Goal: Use online tool/utility: Utilize a website feature to perform a specific function

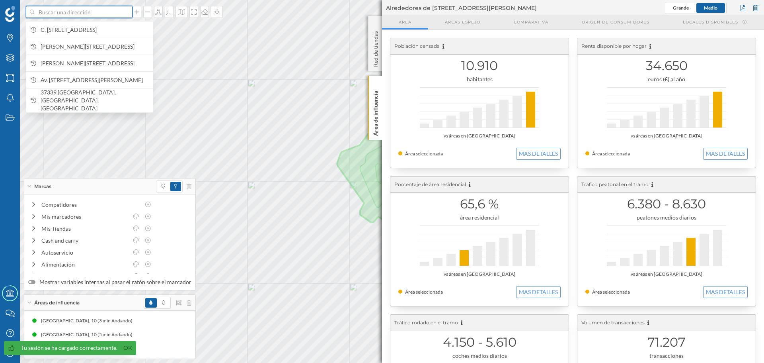
click at [92, 12] on input at bounding box center [79, 12] width 89 height 12
paste input "[STREET_ADDRESS]"
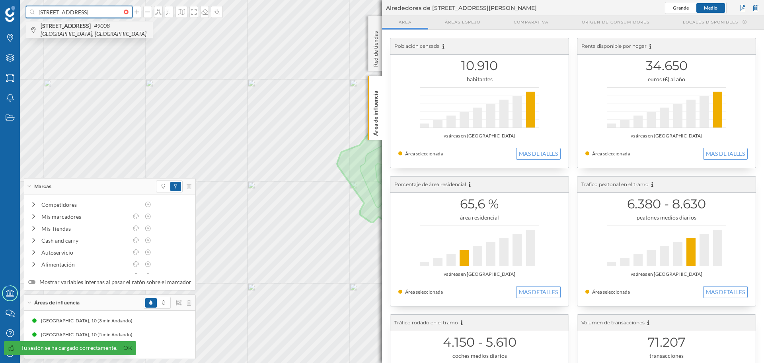
type input "[STREET_ADDRESS]"
click at [101, 35] on span "[STREET_ADDRESS]" at bounding box center [95, 30] width 108 height 16
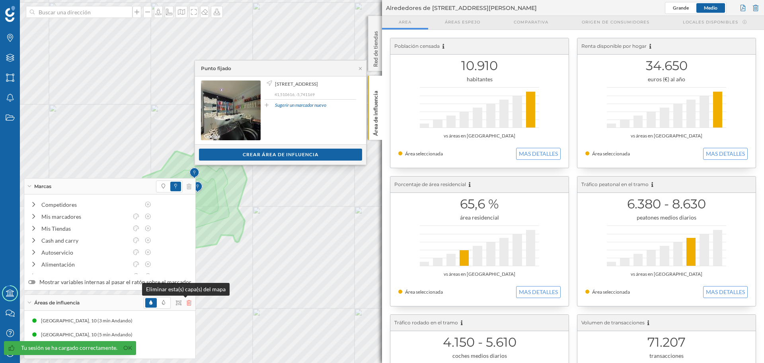
click at [187, 302] on icon at bounding box center [189, 303] width 5 height 6
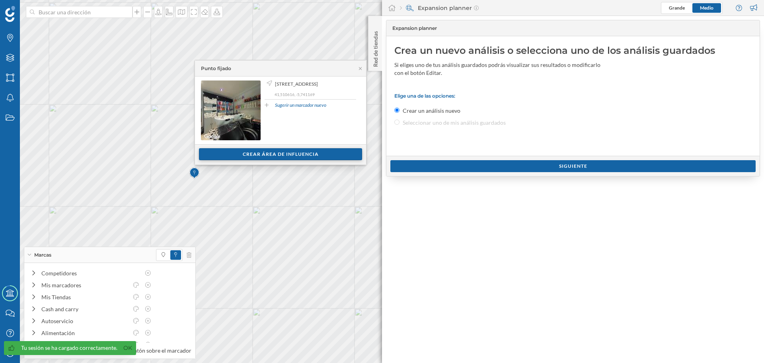
click at [248, 154] on div "Crear área de influencia" at bounding box center [280, 154] width 163 height 12
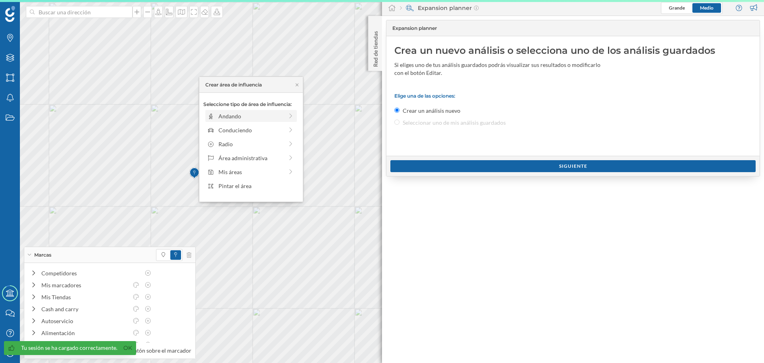
click at [232, 110] on div "Andando" at bounding box center [251, 116] width 92 height 12
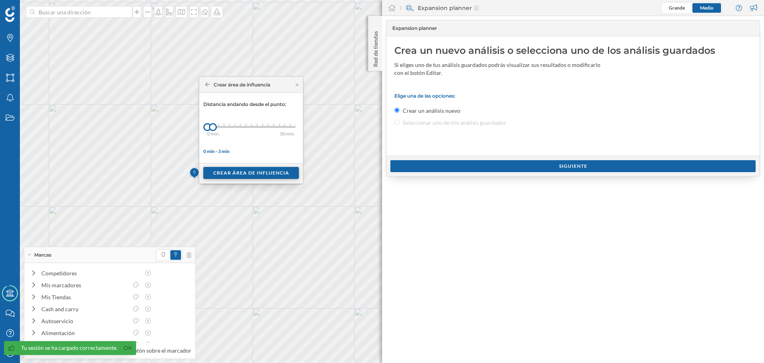
click at [234, 172] on div "Crear área de influencia" at bounding box center [251, 173] width 96 height 12
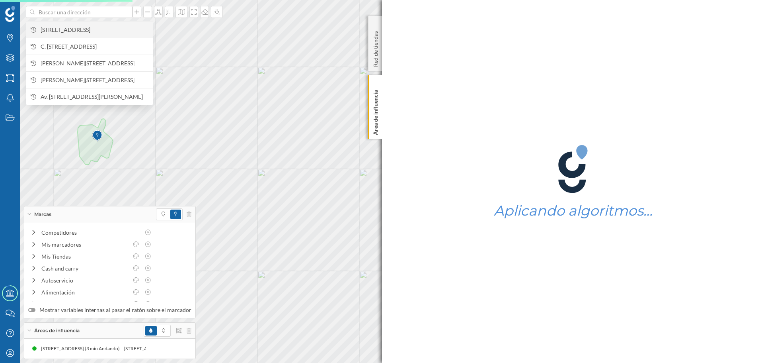
drag, startPoint x: 102, startPoint y: 11, endPoint x: 79, endPoint y: 26, distance: 27.6
click at [79, 26] on span "[STREET_ADDRESS]" at bounding box center [95, 30] width 108 height 8
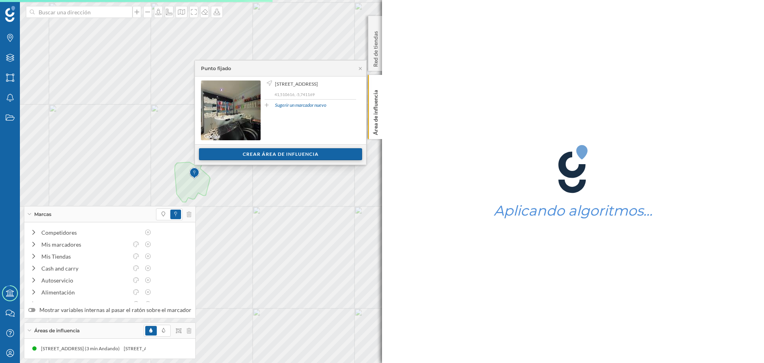
click at [231, 156] on div "Crear área de influencia" at bounding box center [280, 154] width 163 height 12
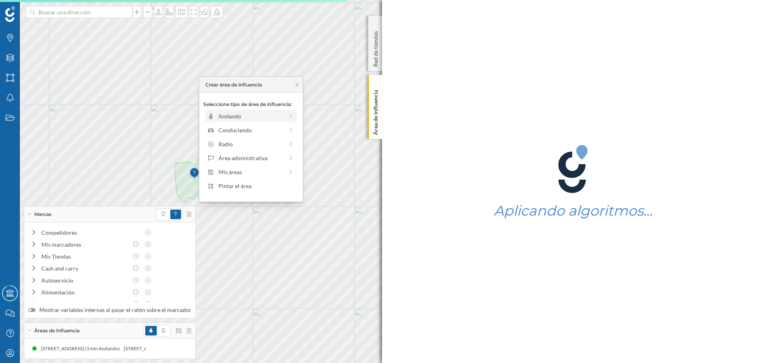
click at [217, 120] on div "Andando" at bounding box center [251, 116] width 92 height 12
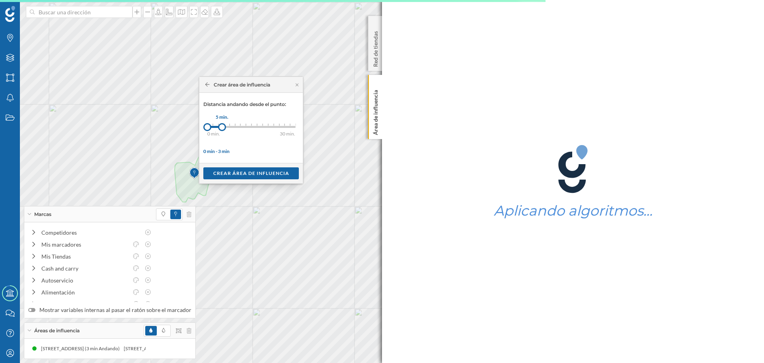
drag, startPoint x: 214, startPoint y: 129, endPoint x: 222, endPoint y: 128, distance: 8.4
click at [222, 128] on div at bounding box center [222, 127] width 8 height 8
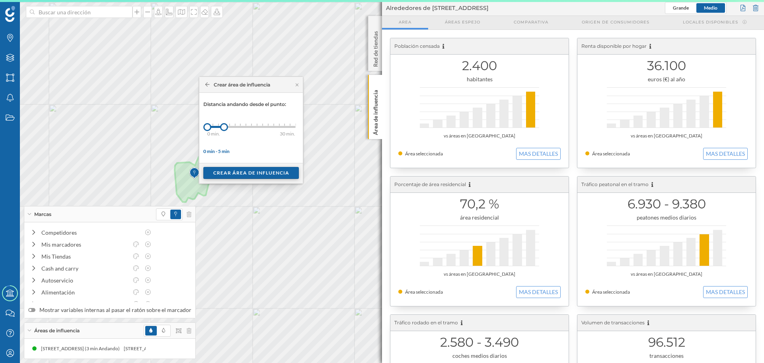
click at [243, 169] on div "Crear área de influencia" at bounding box center [251, 173] width 96 height 12
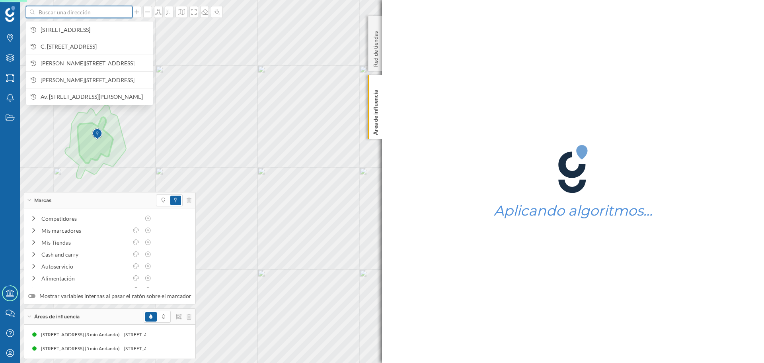
click at [91, 12] on input at bounding box center [79, 12] width 89 height 12
click at [109, 31] on span "[STREET_ADDRESS]" at bounding box center [95, 30] width 108 height 8
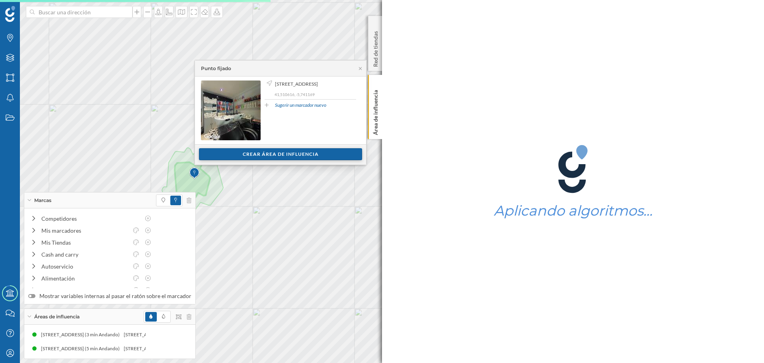
click at [230, 156] on div "Crear área de influencia" at bounding box center [280, 154] width 163 height 12
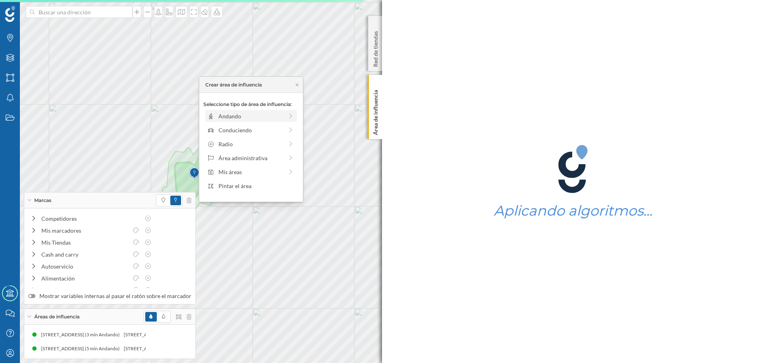
click at [219, 117] on div "Andando" at bounding box center [251, 116] width 65 height 8
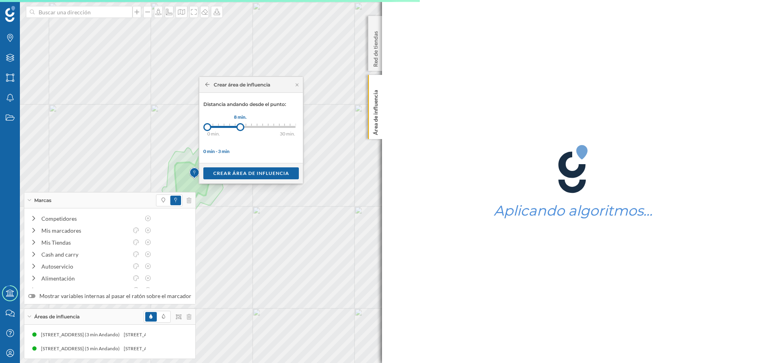
drag, startPoint x: 212, startPoint y: 127, endPoint x: 240, endPoint y: 127, distance: 28.7
click at [240, 127] on div at bounding box center [240, 127] width 8 height 8
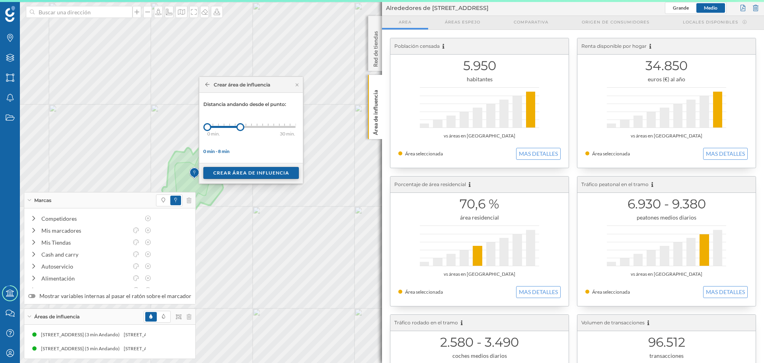
click at [244, 173] on div "Crear área de influencia" at bounding box center [251, 173] width 96 height 12
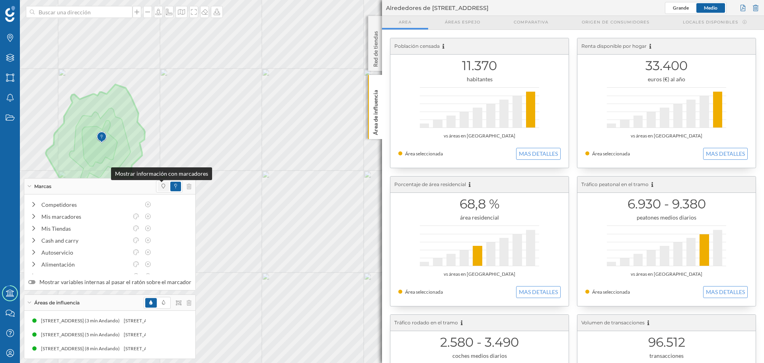
click at [162, 189] on span at bounding box center [164, 186] width 4 height 7
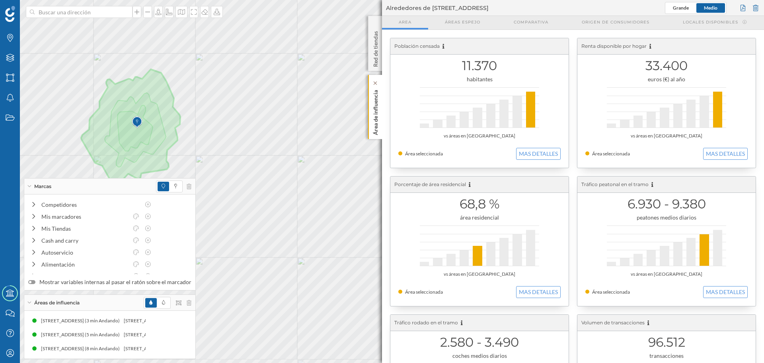
click at [379, 114] on p "Área de influencia" at bounding box center [376, 111] width 8 height 48
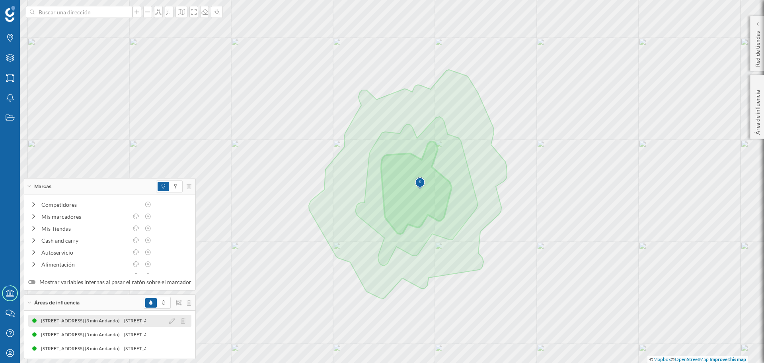
click at [116, 318] on div "[STREET_ADDRESS] (3 min Andando)" at bounding box center [81, 320] width 83 height 8
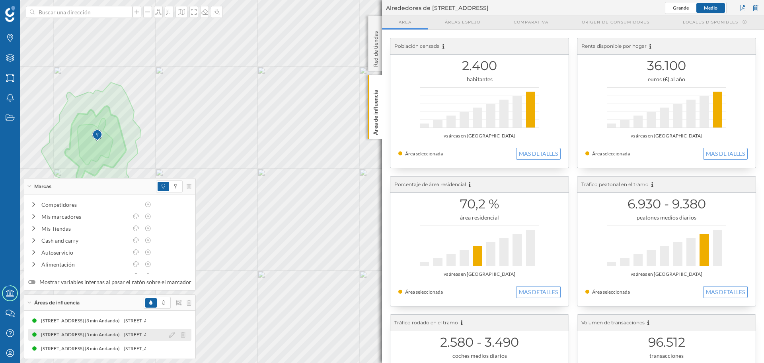
click at [119, 333] on div "[STREET_ADDRESS] (5 min Andando)" at bounding box center [80, 334] width 83 height 8
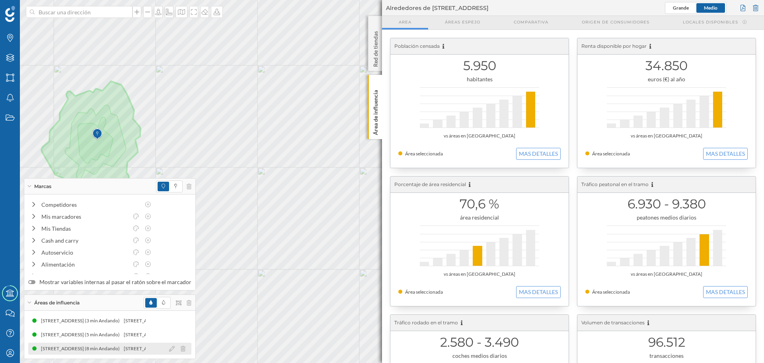
click at [123, 352] on div "[STREET_ADDRESS] (8 min Andando)" at bounding box center [81, 348] width 83 height 8
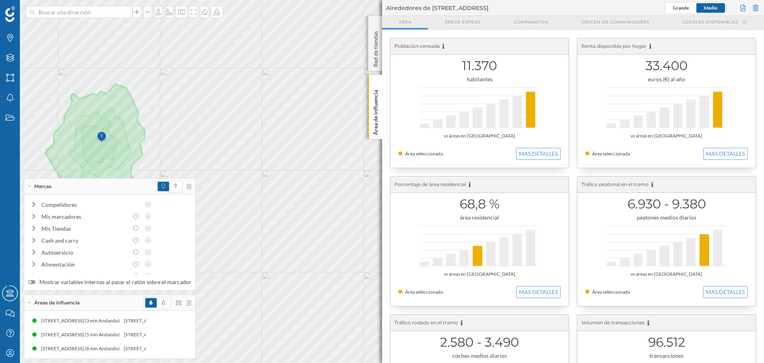
click at [382, 142] on div "Marcas Capas Áreas Notificaciones Estados Academy Contacta con nosotros Centro …" at bounding box center [382, 181] width 764 height 363
click at [381, 136] on div "Área de influencia" at bounding box center [375, 107] width 14 height 64
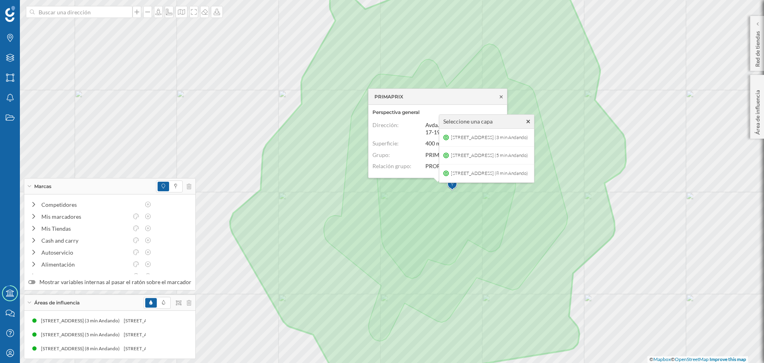
click at [503, 98] on icon at bounding box center [501, 96] width 3 height 3
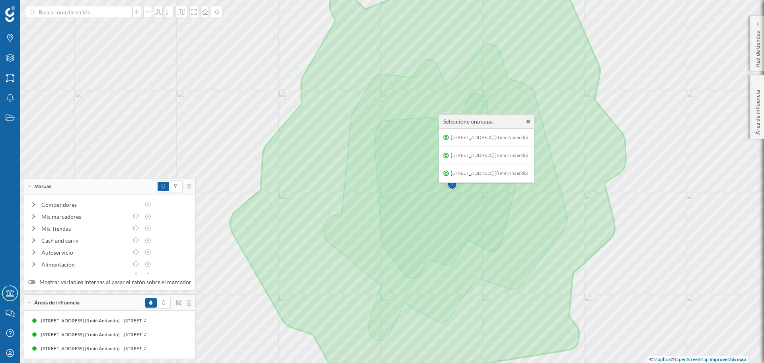
click at [530, 123] on icon at bounding box center [529, 121] width 4 height 4
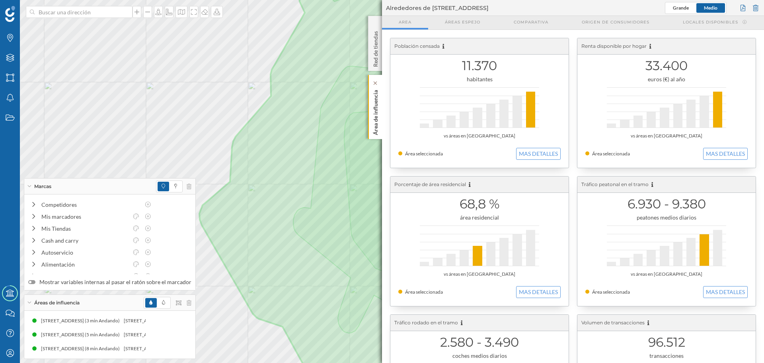
click at [379, 117] on p "Área de influencia" at bounding box center [376, 111] width 8 height 48
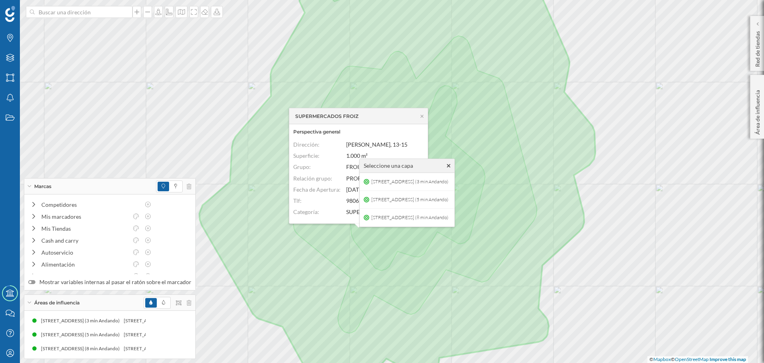
click at [451, 166] on icon at bounding box center [449, 166] width 4 height 4
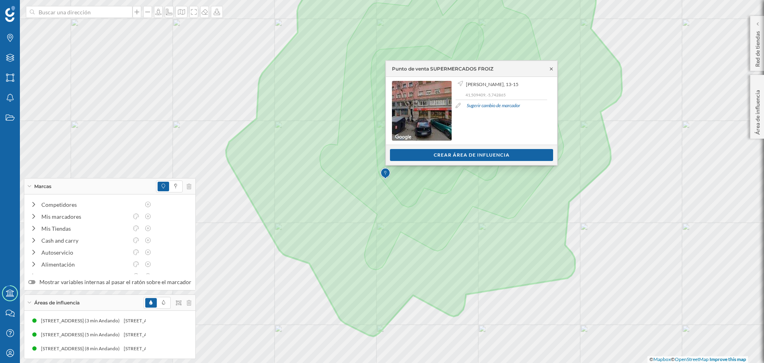
click at [551, 69] on icon at bounding box center [551, 68] width 3 height 3
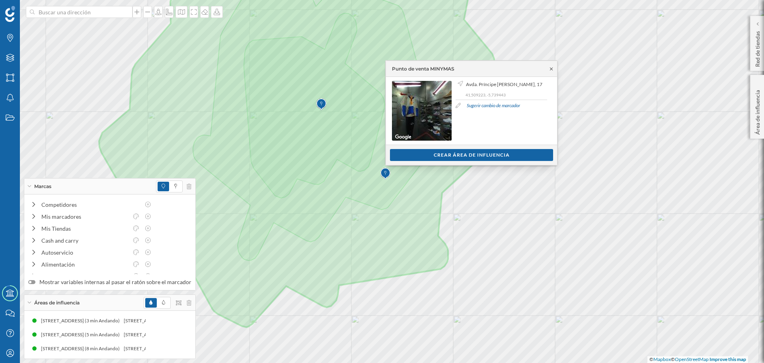
click at [552, 68] on icon at bounding box center [551, 68] width 3 height 3
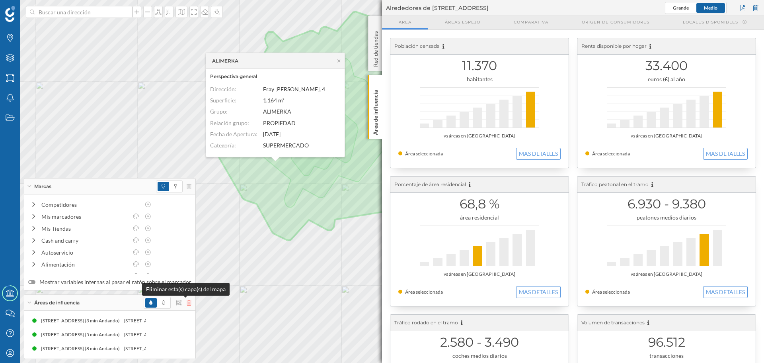
click at [187, 300] on icon at bounding box center [189, 303] width 5 height 6
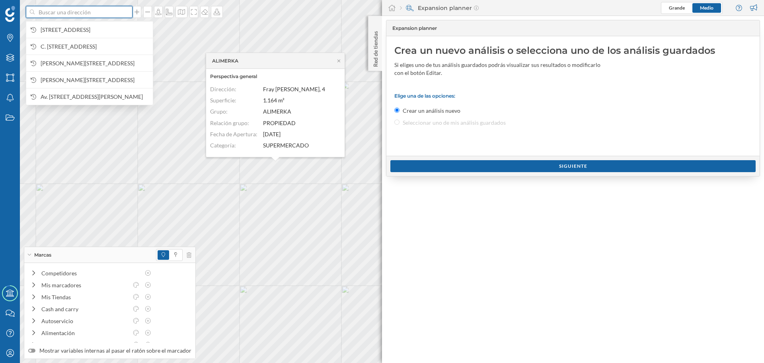
paste input "C. [STREET_ADDRESS]"
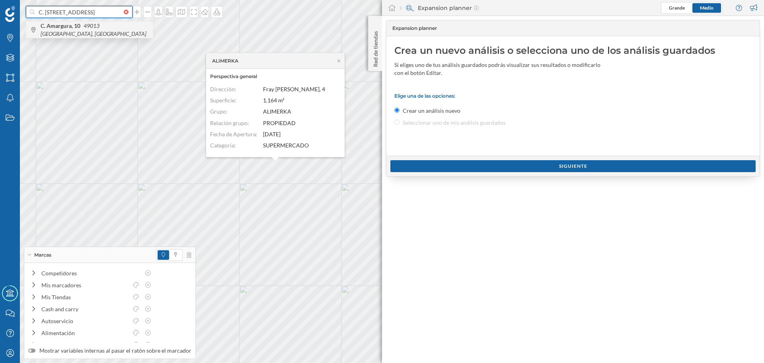
type input "C. [STREET_ADDRESS]"
click at [108, 33] on span "C. [STREET_ADDRESS]" at bounding box center [95, 30] width 108 height 16
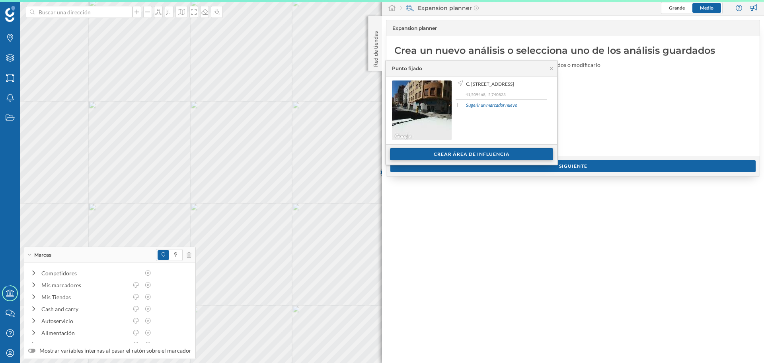
click at [437, 155] on div "Crear área de influencia" at bounding box center [471, 154] width 163 height 12
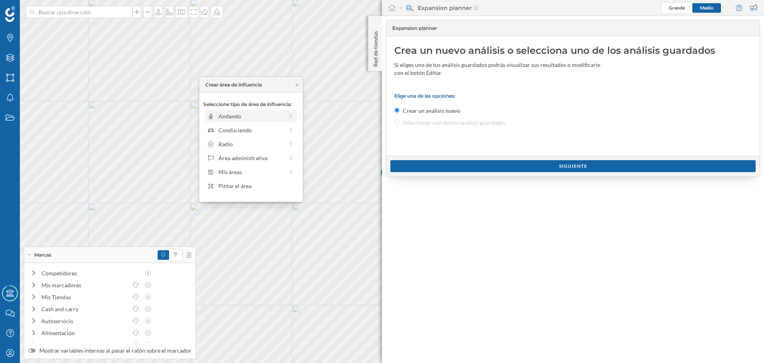
click at [261, 119] on div "Andando" at bounding box center [251, 116] width 65 height 8
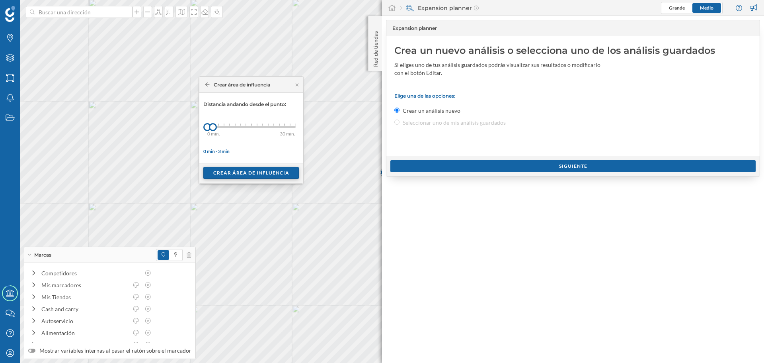
click at [260, 174] on div "Crear área de influencia" at bounding box center [251, 173] width 96 height 12
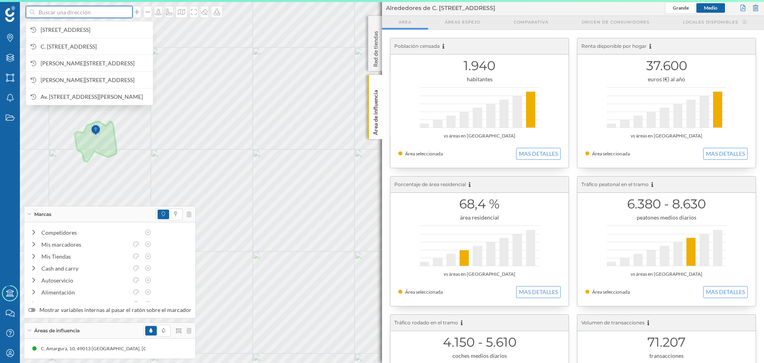
click at [68, 13] on input at bounding box center [79, 12] width 89 height 12
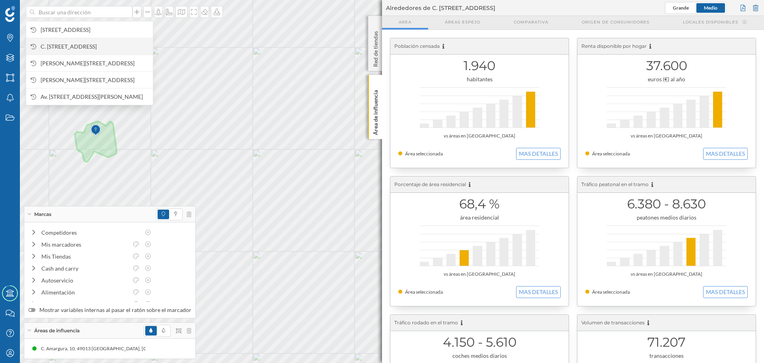
drag, startPoint x: 68, startPoint y: 13, endPoint x: 60, endPoint y: 45, distance: 33.5
click at [60, 45] on span "C. [STREET_ADDRESS]" at bounding box center [95, 47] width 108 height 8
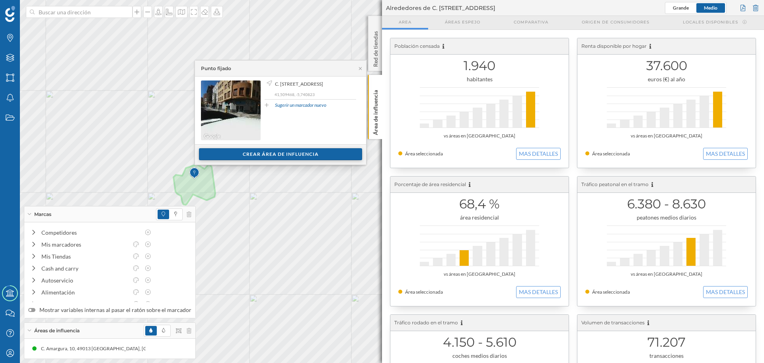
click at [227, 156] on div "Crear área de influencia" at bounding box center [280, 154] width 163 height 12
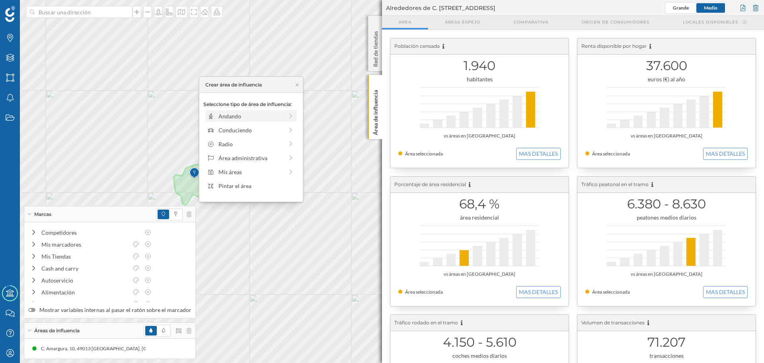
click at [233, 119] on div "Andando" at bounding box center [251, 116] width 65 height 8
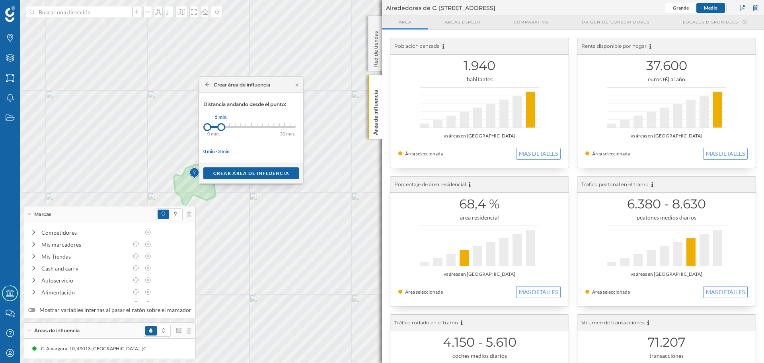
drag, startPoint x: 214, startPoint y: 128, endPoint x: 222, endPoint y: 125, distance: 8.3
click at [222, 125] on div at bounding box center [221, 127] width 8 height 8
click at [241, 172] on div "Crear área de influencia" at bounding box center [251, 173] width 96 height 12
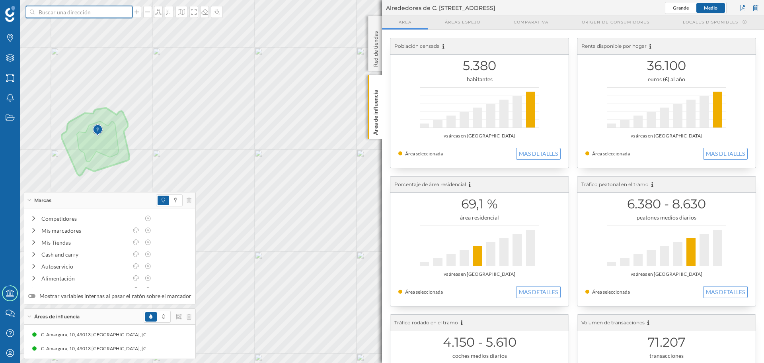
click at [76, 14] on input at bounding box center [79, 12] width 89 height 12
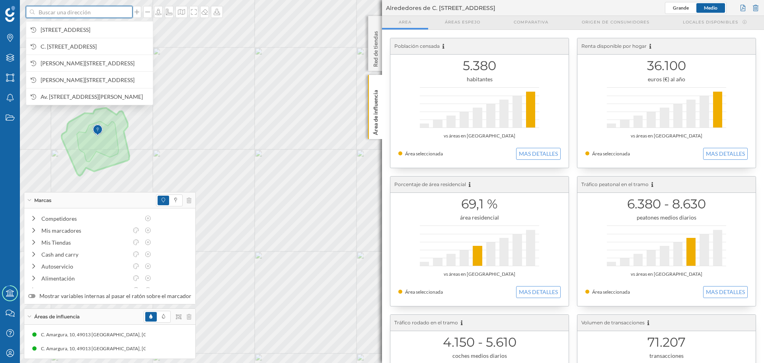
paste input "C. [STREET_ADDRESS]"
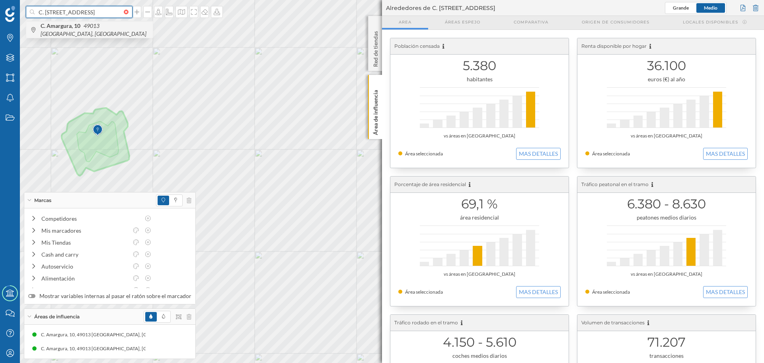
type input "C. [STREET_ADDRESS]"
click at [102, 35] on div "C. [STREET_ADDRESS]" at bounding box center [89, 29] width 127 height 17
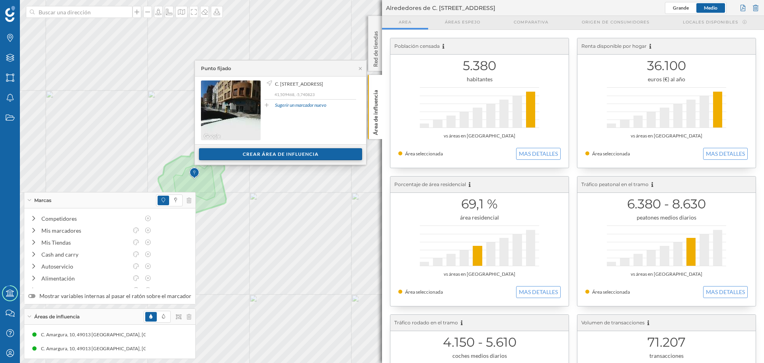
click at [313, 154] on div "Crear área de influencia" at bounding box center [280, 154] width 163 height 12
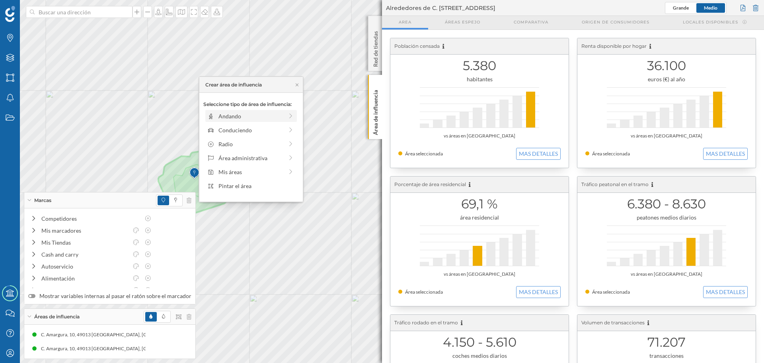
click at [242, 118] on div "Andando" at bounding box center [251, 116] width 65 height 8
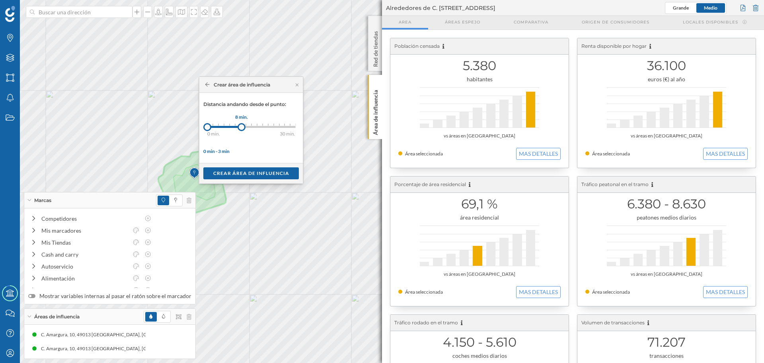
drag, startPoint x: 213, startPoint y: 125, endPoint x: 242, endPoint y: 130, distance: 28.7
click at [242, 130] on div at bounding box center [242, 127] width 8 height 8
click at [239, 170] on div "Crear área de influencia" at bounding box center [251, 173] width 96 height 12
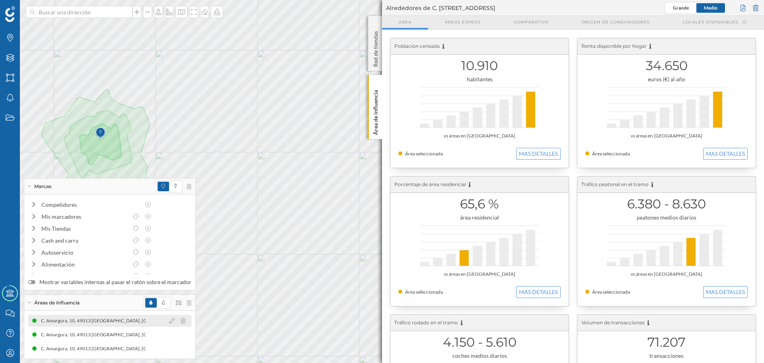
click at [73, 321] on div "C. Amargura, 10, 49013 [GEOGRAPHIC_DATA], [GEOGRAPHIC_DATA] (3 min Andando)" at bounding box center [114, 320] width 189 height 8
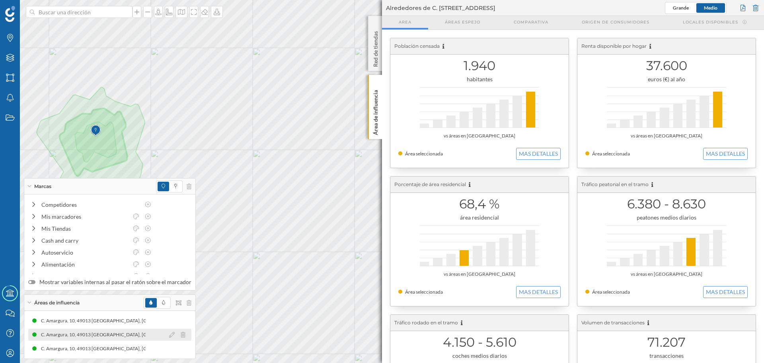
click at [84, 331] on div "C. Amargura, 10, 49013 [GEOGRAPHIC_DATA], [GEOGRAPHIC_DATA] (5 min Andando)" at bounding box center [130, 334] width 189 height 8
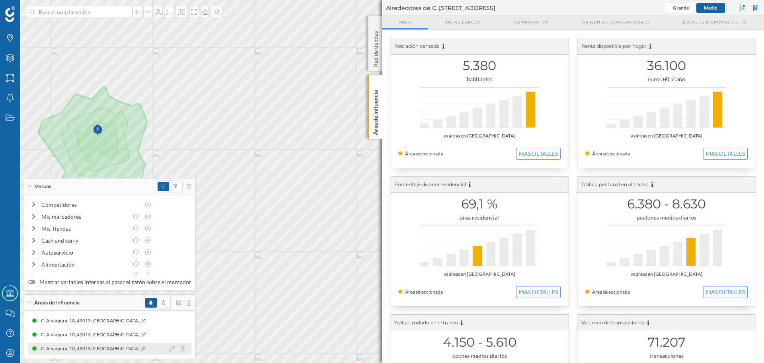
click at [103, 352] on div "C. Amargura, 10, 49013 [GEOGRAPHIC_DATA], [GEOGRAPHIC_DATA] (8 min Andando) C. …" at bounding box center [109, 348] width 163 height 12
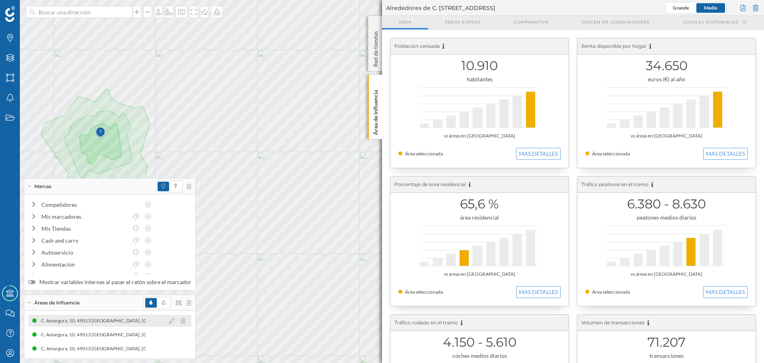
click at [92, 320] on div "C. Amargura, 10, 49013 [GEOGRAPHIC_DATA], [GEOGRAPHIC_DATA] (3 min Andando)" at bounding box center [109, 320] width 189 height 8
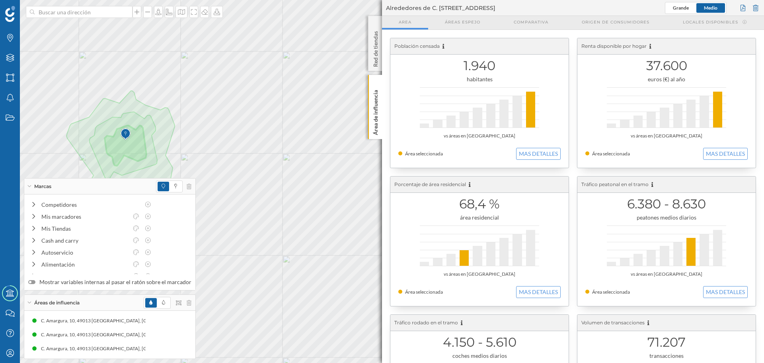
click at [400, 192] on div "Marcas Capas Áreas Notificaciones Estados Academy Contacta con nosotros Centro …" at bounding box center [382, 181] width 764 height 363
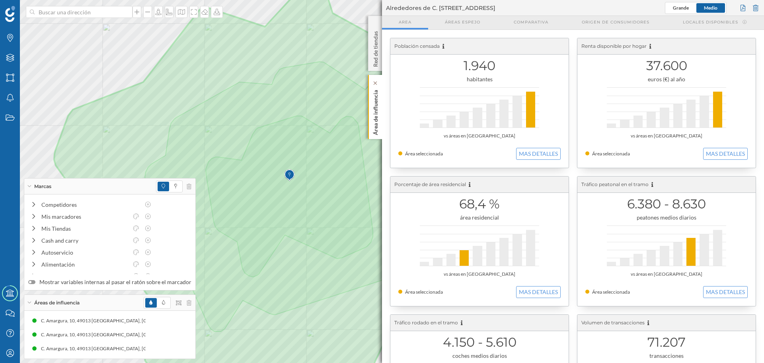
click at [381, 122] on div "Área de influencia" at bounding box center [375, 107] width 14 height 64
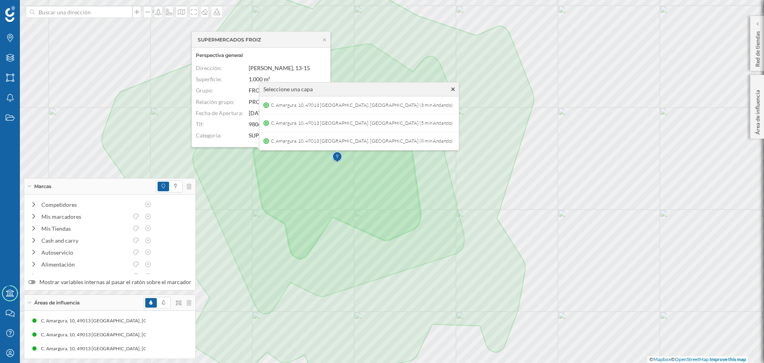
click at [451, 89] on icon at bounding box center [453, 89] width 4 height 4
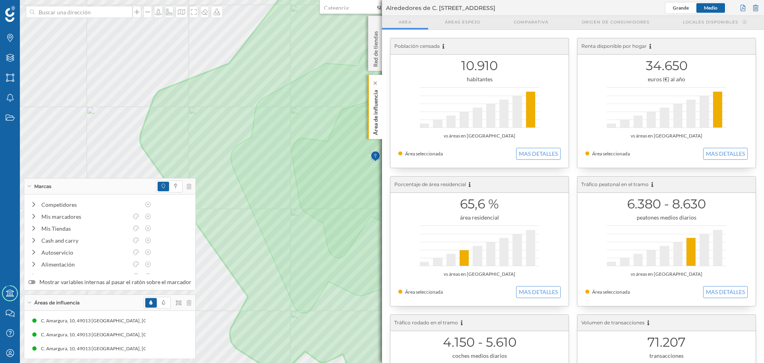
click at [377, 105] on p "Área de influencia" at bounding box center [376, 111] width 8 height 48
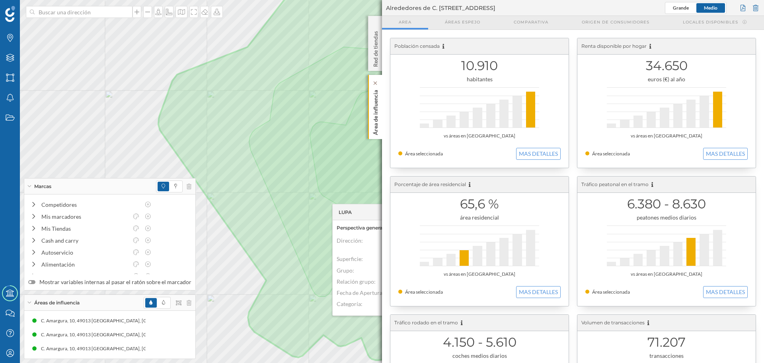
click at [373, 135] on p "Área de influencia" at bounding box center [376, 111] width 8 height 48
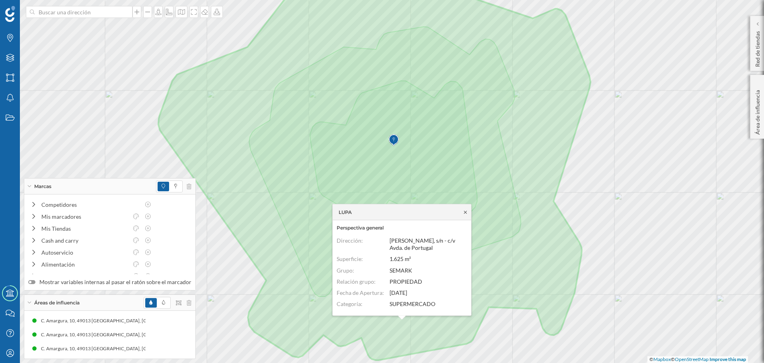
click at [467, 212] on icon at bounding box center [466, 211] width 6 height 5
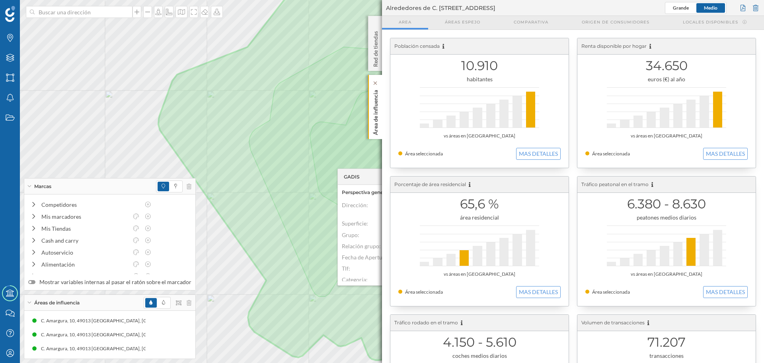
click at [376, 132] on p "Área de influencia" at bounding box center [376, 111] width 8 height 48
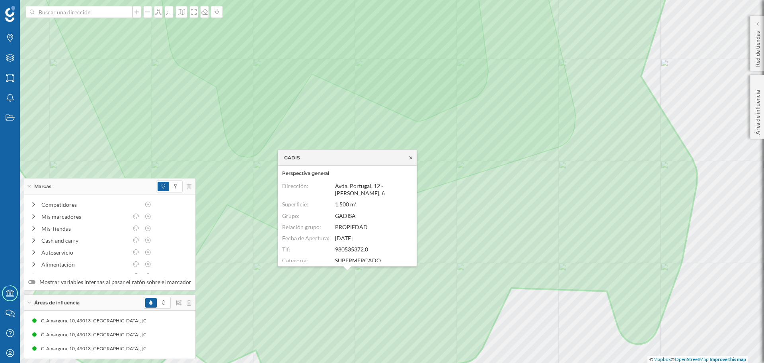
click at [410, 156] on icon at bounding box center [411, 157] width 6 height 5
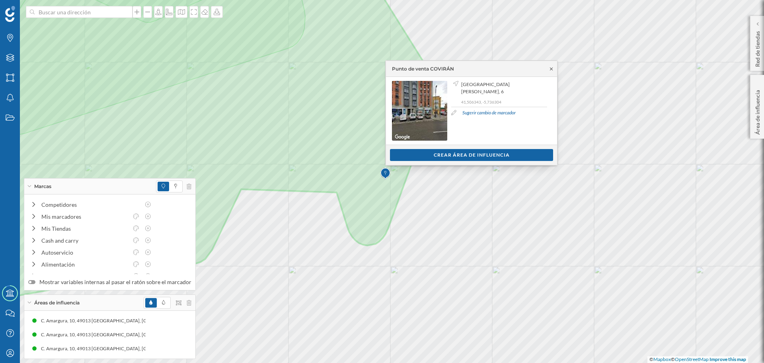
click at [552, 66] on icon at bounding box center [552, 68] width 6 height 5
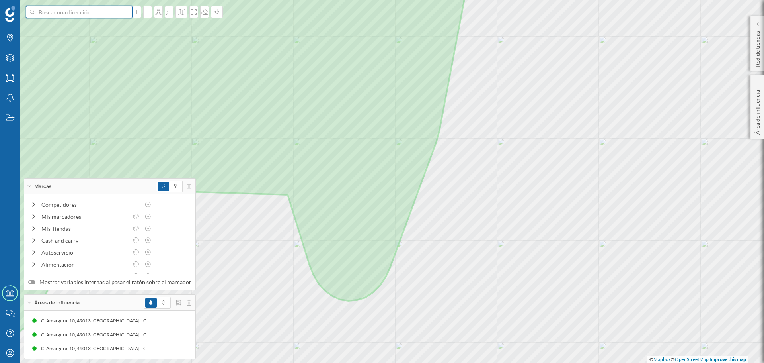
click at [58, 13] on input at bounding box center [79, 12] width 89 height 12
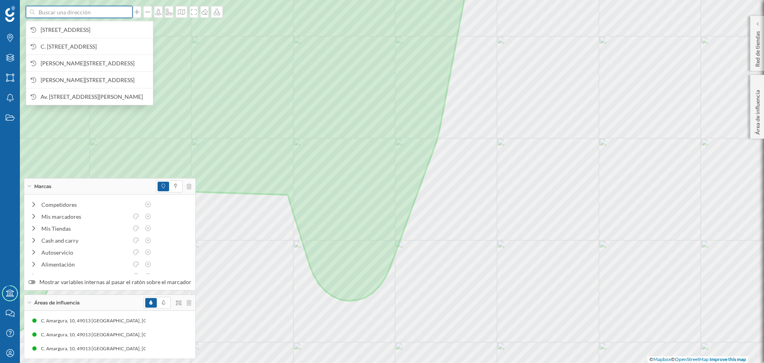
paste input "[STREET_ADDRESS]"
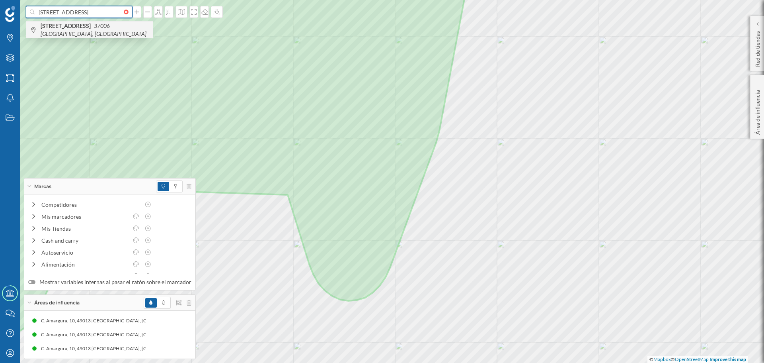
type input "[STREET_ADDRESS]"
click at [99, 29] on span "[STREET_ADDRESS]" at bounding box center [95, 30] width 108 height 16
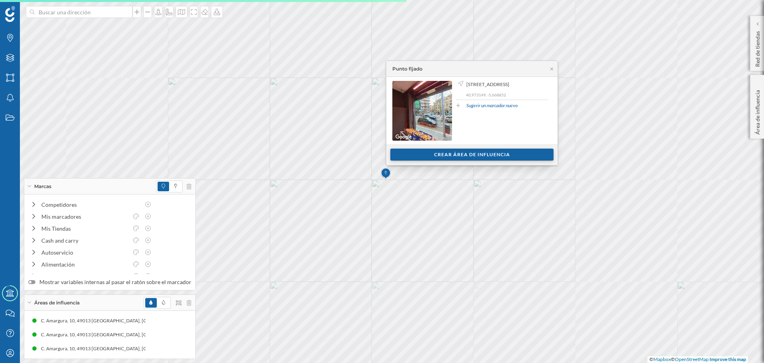
click at [450, 155] on div "Crear área de influencia" at bounding box center [472, 154] width 163 height 12
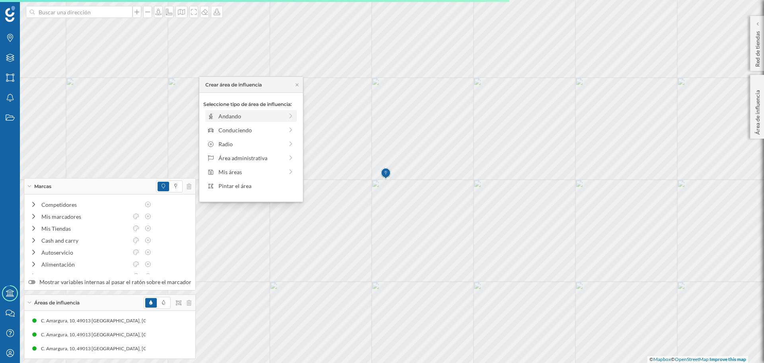
click at [270, 111] on div "Andando" at bounding box center [251, 116] width 92 height 12
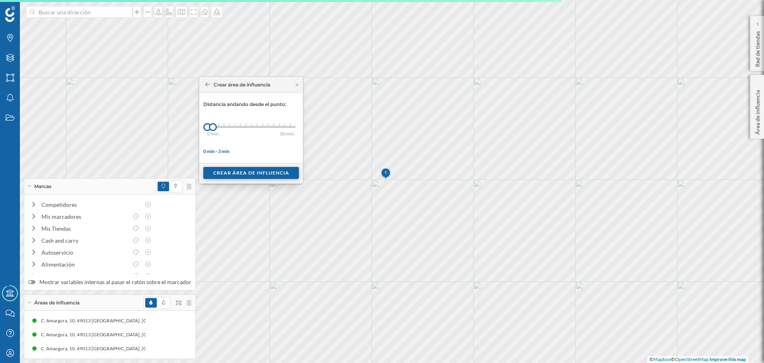
click at [235, 169] on div "Crear área de influencia" at bounding box center [251, 173] width 96 height 12
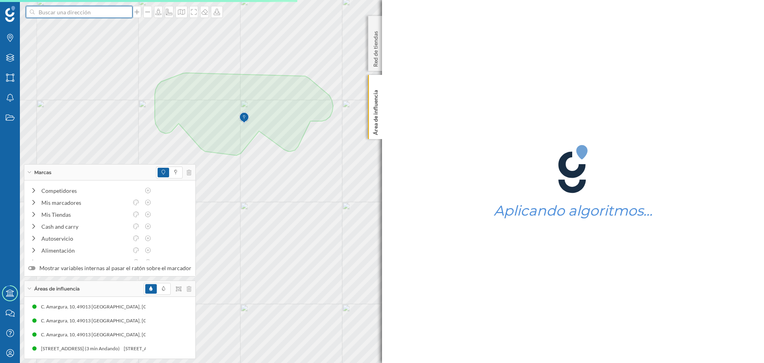
click at [97, 10] on input at bounding box center [79, 12] width 89 height 12
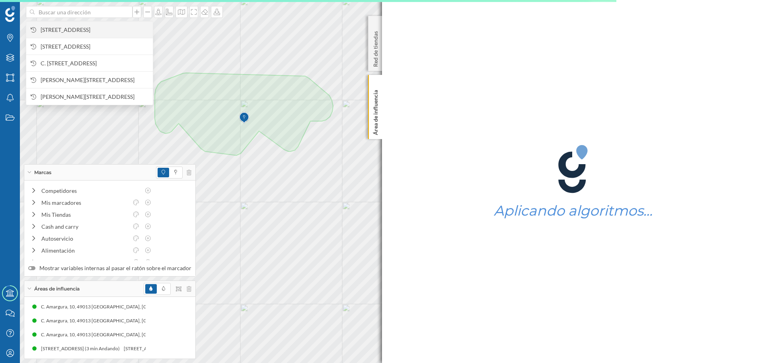
click at [86, 29] on span "[STREET_ADDRESS]" at bounding box center [95, 30] width 108 height 8
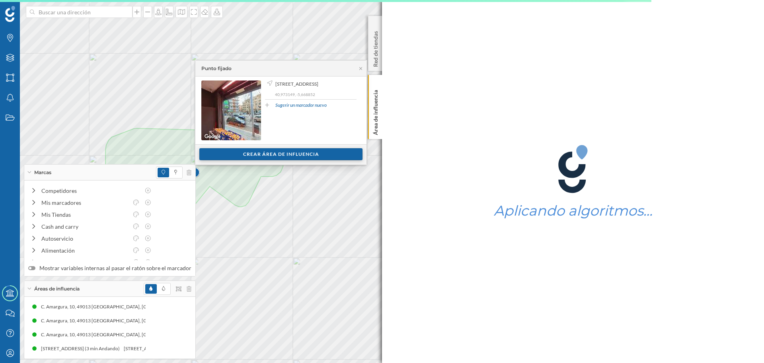
click at [279, 150] on div "Crear área de influencia" at bounding box center [280, 154] width 163 height 12
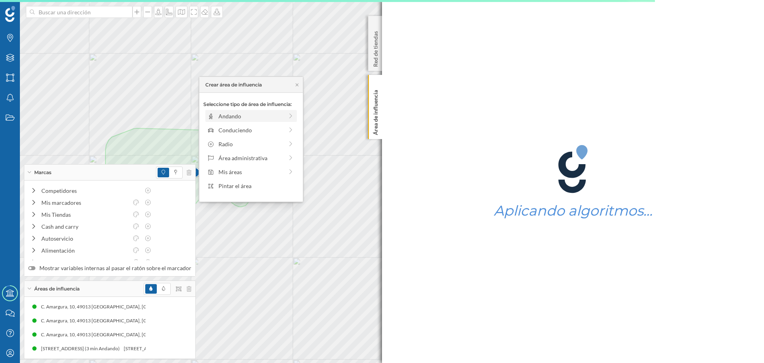
click at [219, 118] on div "Andando" at bounding box center [251, 116] width 65 height 8
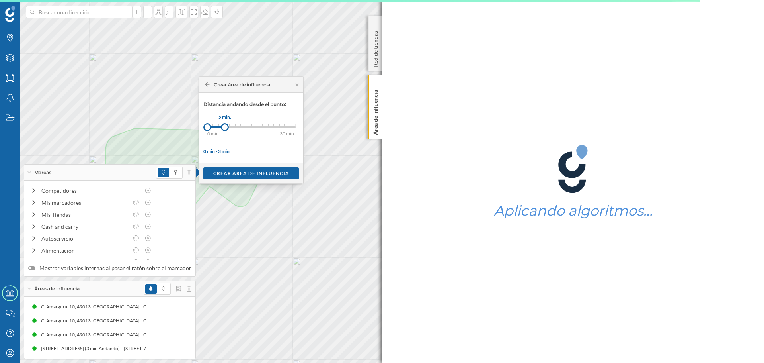
drag, startPoint x: 210, startPoint y: 124, endPoint x: 225, endPoint y: 125, distance: 14.8
click at [225, 125] on div at bounding box center [225, 127] width 8 height 8
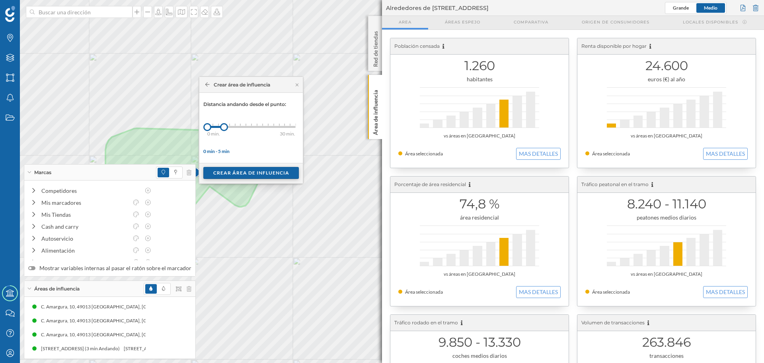
click at [255, 173] on div "Crear área de influencia" at bounding box center [251, 173] width 96 height 12
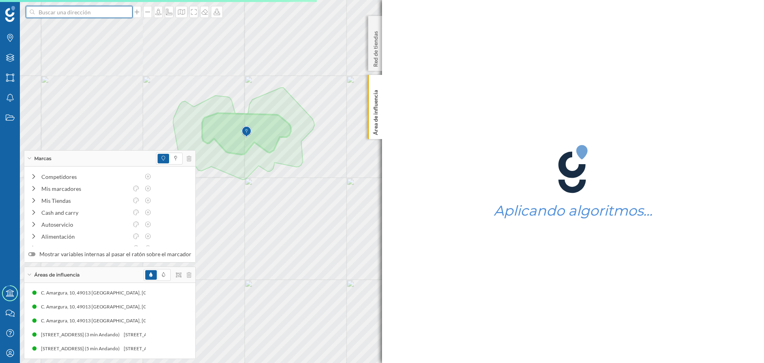
click at [101, 9] on input at bounding box center [79, 12] width 89 height 12
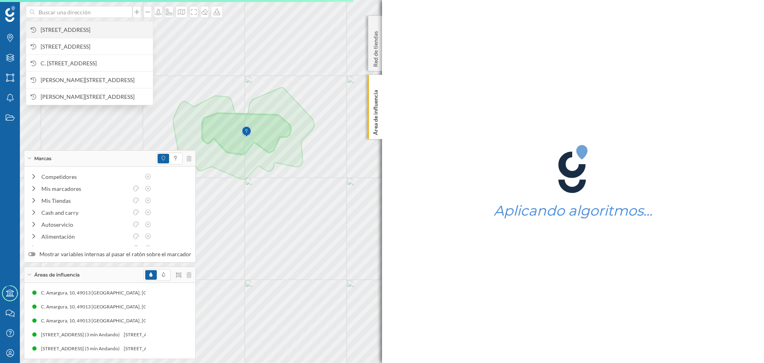
click at [111, 29] on span "[STREET_ADDRESS]" at bounding box center [95, 30] width 108 height 8
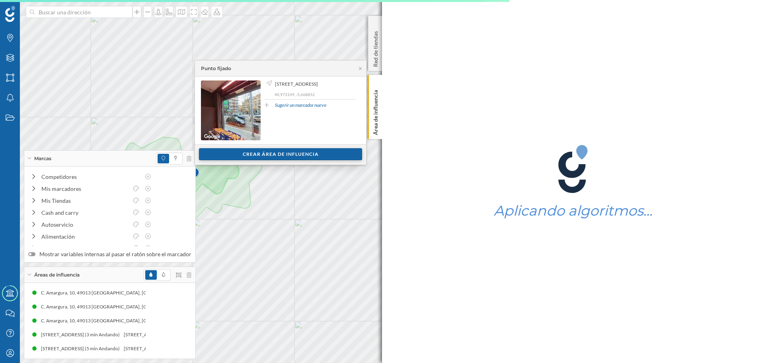
click at [283, 156] on div "Crear área de influencia" at bounding box center [280, 154] width 163 height 12
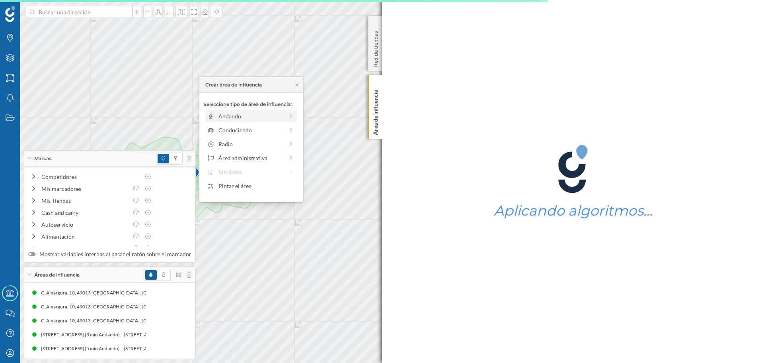
click at [219, 116] on div "Andando" at bounding box center [251, 116] width 65 height 8
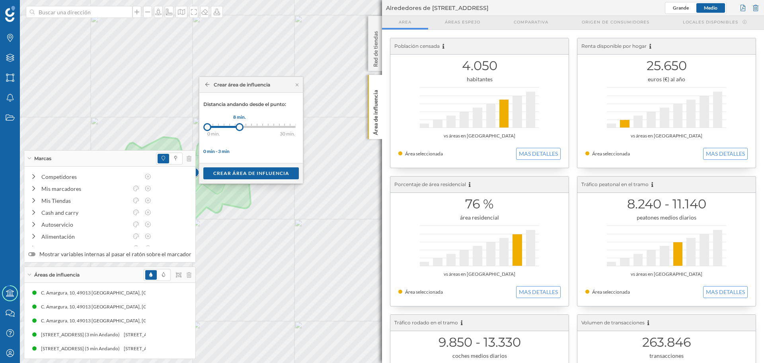
drag, startPoint x: 212, startPoint y: 125, endPoint x: 240, endPoint y: 126, distance: 27.9
click at [240, 126] on div at bounding box center [240, 127] width 8 height 8
click at [252, 170] on div "Crear área de influencia" at bounding box center [251, 173] width 96 height 12
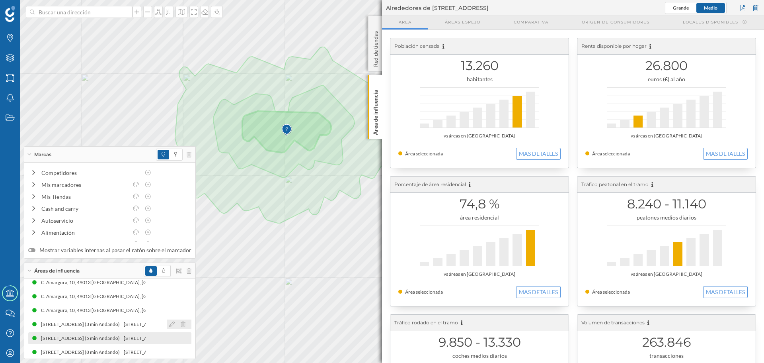
scroll to position [10, 0]
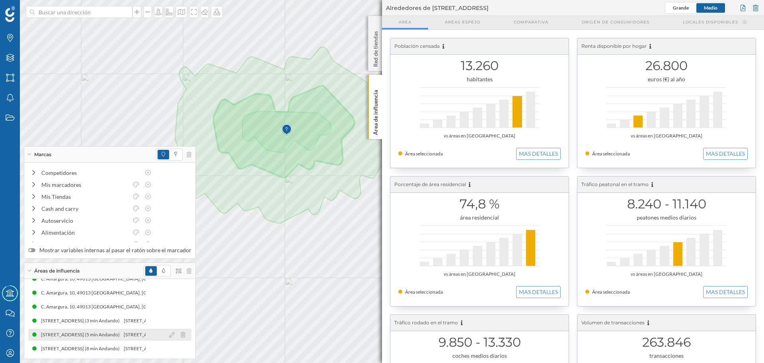
click at [106, 334] on div "[STREET_ADDRESS] (5 min Andando)" at bounding box center [81, 334] width 83 height 8
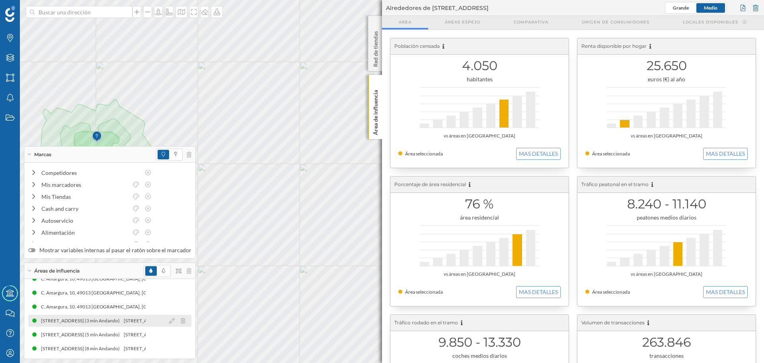
click at [109, 322] on div "[STREET_ADDRESS] (3 min Andando)" at bounding box center [80, 320] width 83 height 8
click at [381, 130] on div "Área de influencia" at bounding box center [375, 107] width 14 height 64
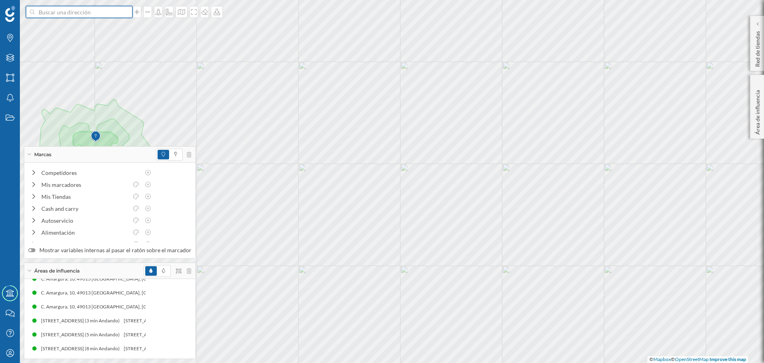
click at [86, 12] on input at bounding box center [79, 12] width 89 height 12
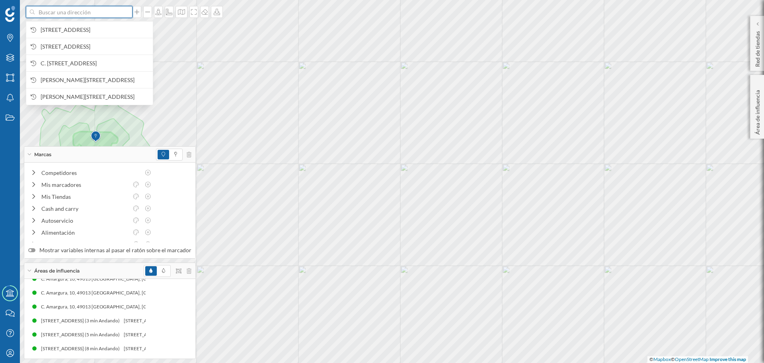
paste input "[STREET_ADDRESS][PERSON_NAME]"
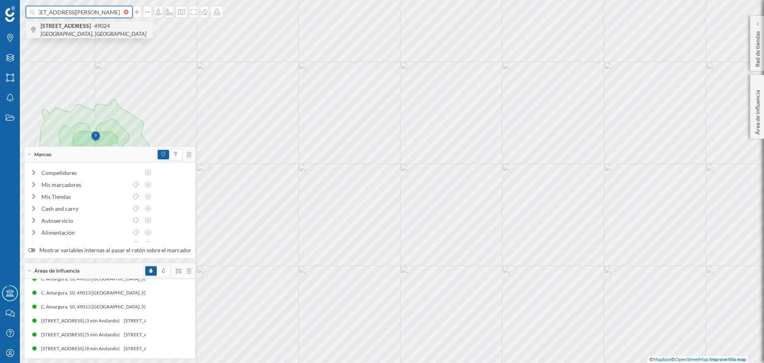
type input "[STREET_ADDRESS][PERSON_NAME]"
click at [91, 31] on icon "49024 [GEOGRAPHIC_DATA], [GEOGRAPHIC_DATA]" at bounding box center [94, 29] width 106 height 15
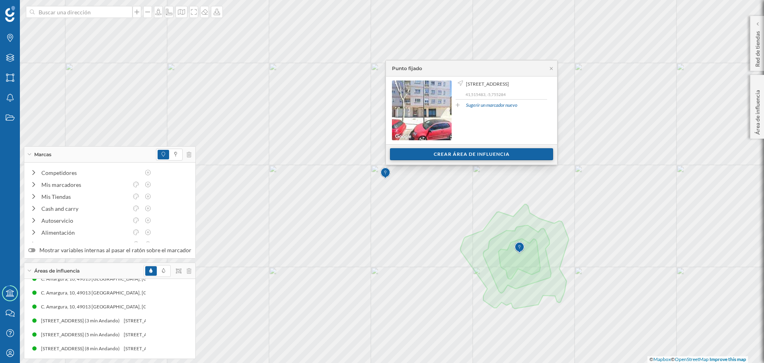
click at [433, 155] on div "Crear área de influencia" at bounding box center [471, 154] width 163 height 12
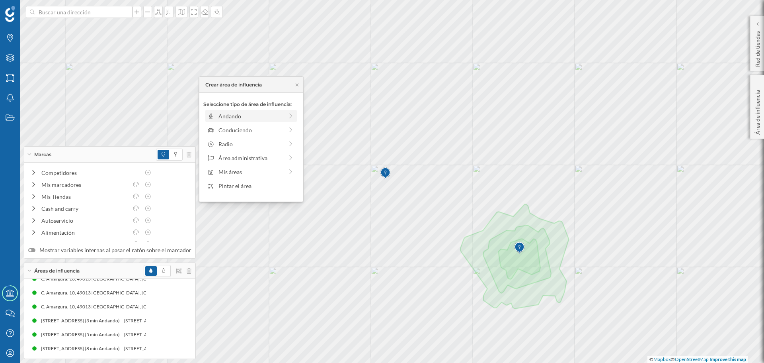
click at [277, 117] on div "Andando" at bounding box center [251, 116] width 65 height 8
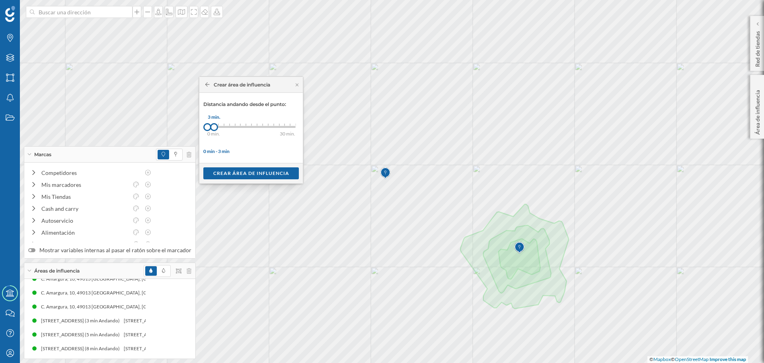
click at [214, 125] on div at bounding box center [214, 127] width 8 height 8
click at [238, 173] on div "Crear área de influencia" at bounding box center [251, 173] width 96 height 12
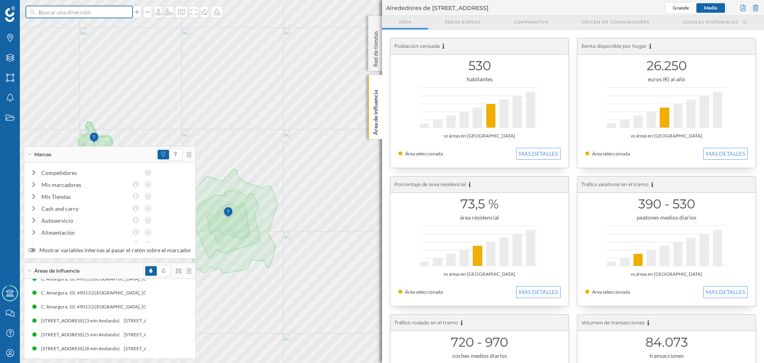
click at [77, 11] on input at bounding box center [79, 12] width 89 height 12
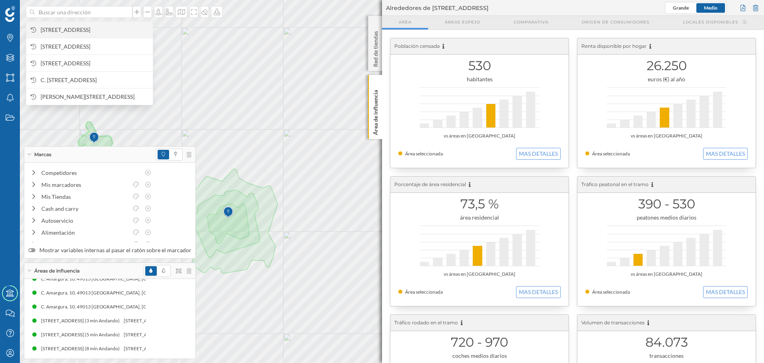
click at [82, 31] on span "[STREET_ADDRESS]" at bounding box center [95, 30] width 108 height 8
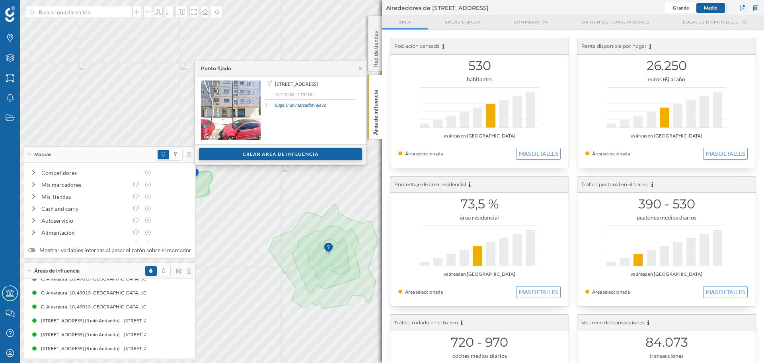
click at [227, 156] on div "Crear área de influencia" at bounding box center [280, 154] width 163 height 12
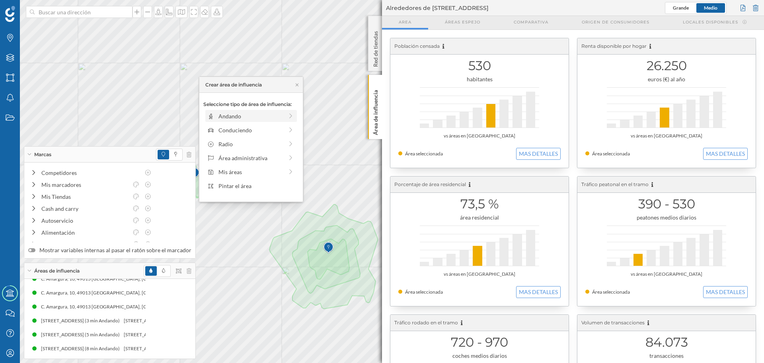
click at [221, 115] on div "Andando" at bounding box center [251, 116] width 65 height 8
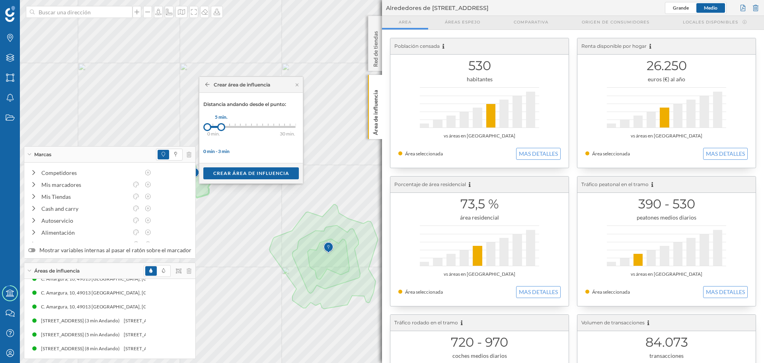
drag, startPoint x: 212, startPoint y: 129, endPoint x: 221, endPoint y: 128, distance: 9.6
click at [221, 128] on div at bounding box center [221, 127] width 8 height 8
click at [235, 175] on div "Crear área de influencia" at bounding box center [251, 173] width 96 height 12
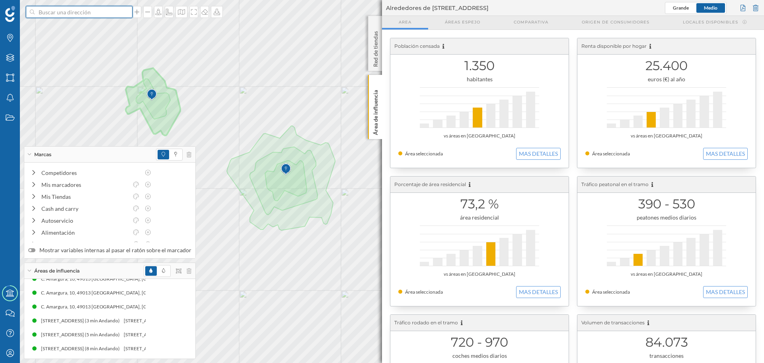
click at [52, 11] on input at bounding box center [79, 12] width 89 height 12
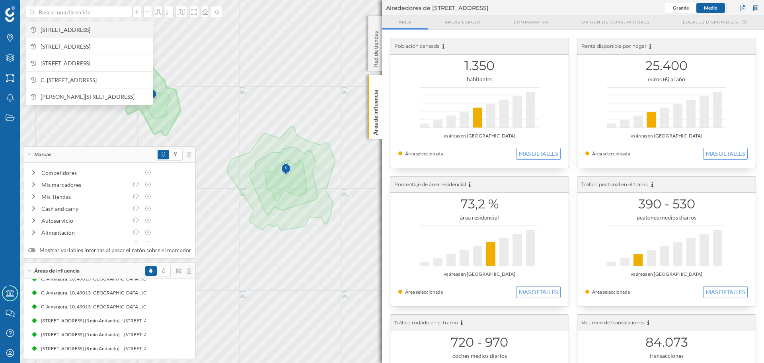
click at [73, 29] on span "[STREET_ADDRESS]" at bounding box center [95, 30] width 108 height 8
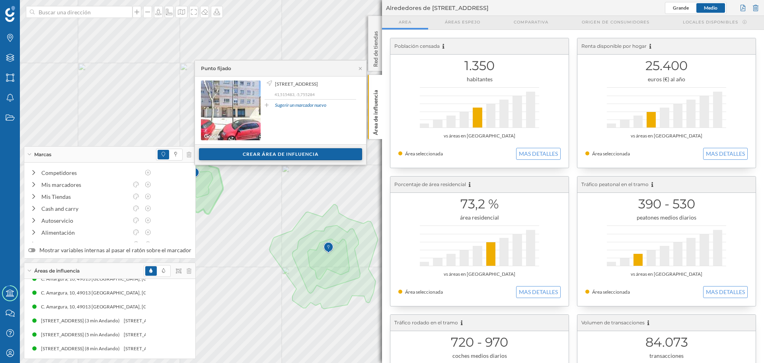
click at [293, 152] on div "Crear área de influencia" at bounding box center [280, 154] width 163 height 12
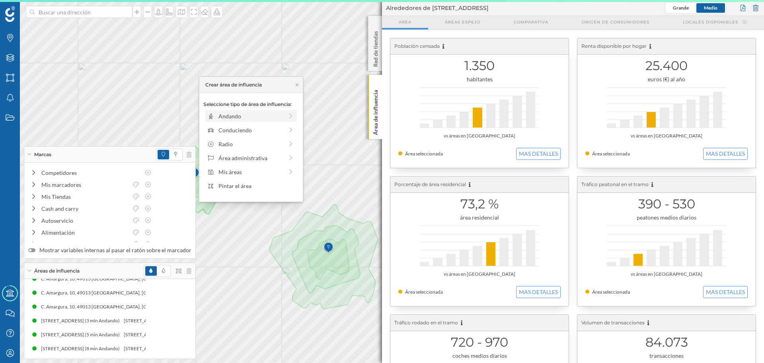
click at [228, 121] on div "Andando" at bounding box center [251, 116] width 92 height 12
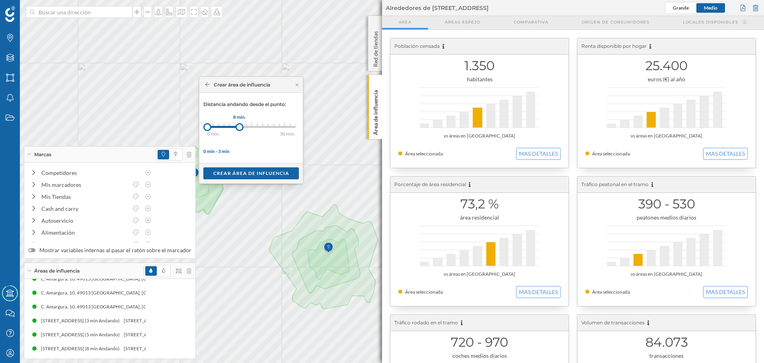
drag, startPoint x: 215, startPoint y: 127, endPoint x: 240, endPoint y: 127, distance: 24.3
click at [240, 127] on div at bounding box center [240, 127] width 8 height 8
click at [244, 174] on div "Crear área de influencia" at bounding box center [251, 173] width 96 height 12
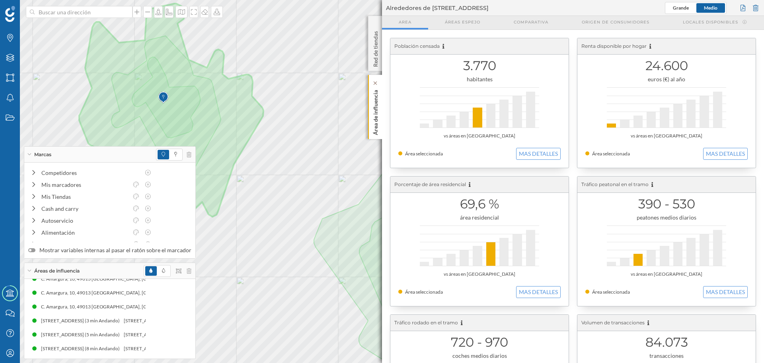
click at [378, 128] on p "Área de influencia" at bounding box center [376, 111] width 8 height 48
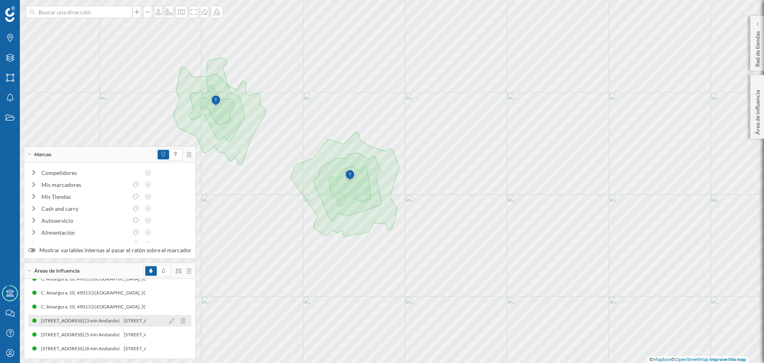
click at [122, 322] on div "[STREET_ADDRESS] (3 min Andando)" at bounding box center [163, 320] width 83 height 8
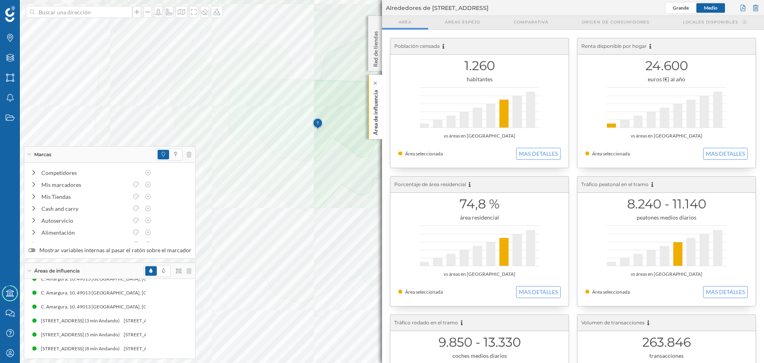
click at [379, 123] on p "Área de influencia" at bounding box center [376, 111] width 8 height 48
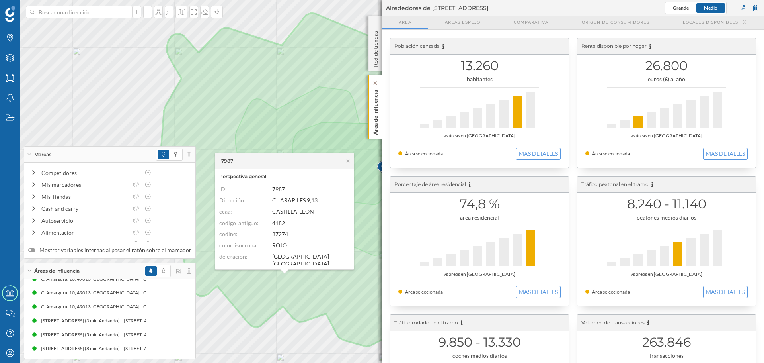
click at [370, 127] on div "Área de influencia" at bounding box center [375, 107] width 14 height 64
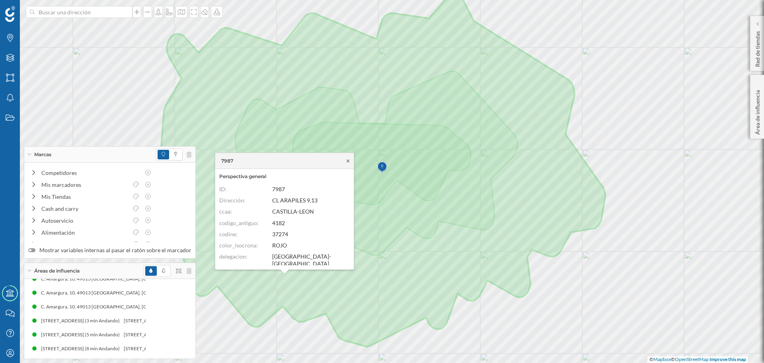
click at [347, 160] on icon at bounding box center [348, 160] width 6 height 5
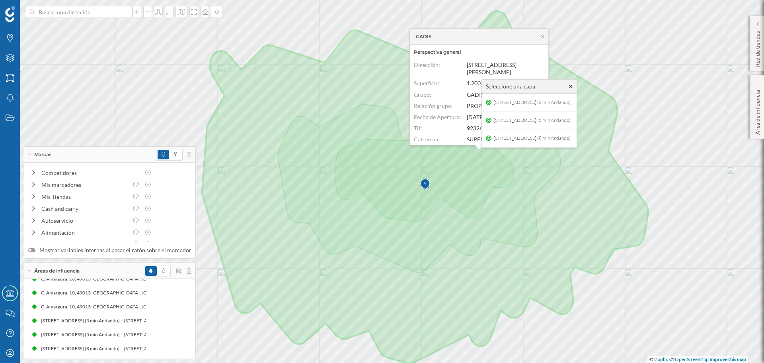
click at [573, 87] on icon at bounding box center [571, 87] width 4 height 6
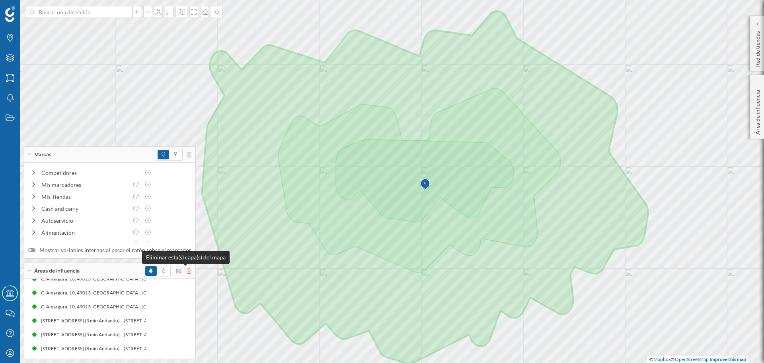
click at [187, 273] on icon at bounding box center [189, 271] width 5 height 6
